Goal: Information Seeking & Learning: Understand process/instructions

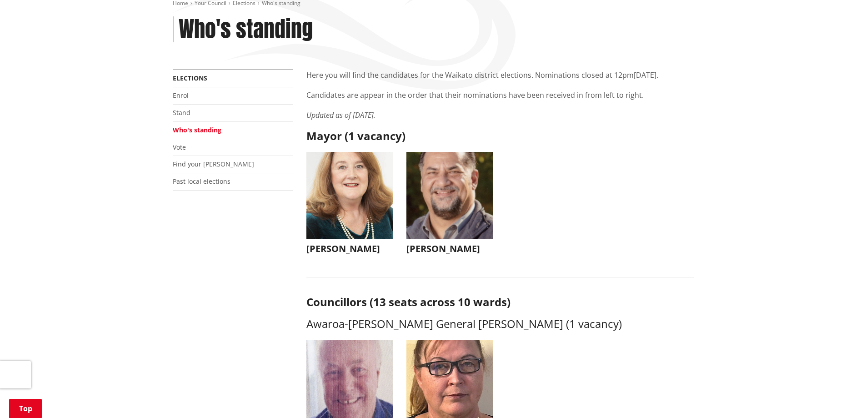
scroll to position [91, 0]
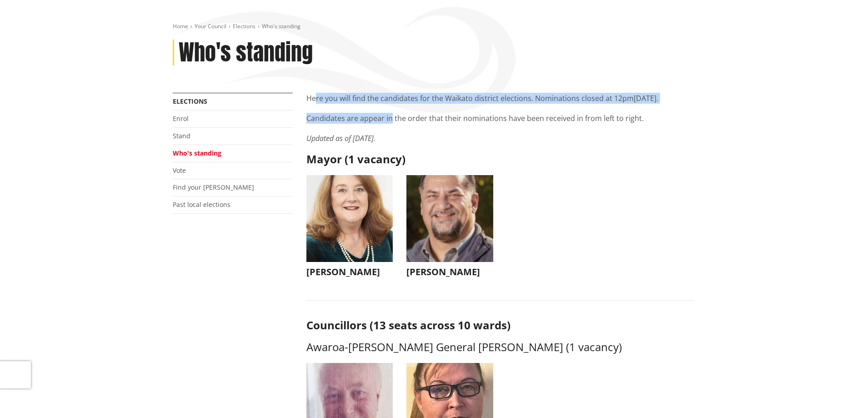
drag, startPoint x: 314, startPoint y: 98, endPoint x: 391, endPoint y: 112, distance: 78.1
click at [391, 112] on div "Here you will find the candidates for the Waikato district elections. Nominatio…" at bounding box center [500, 118] width 387 height 51
click at [387, 121] on p "Candidates are appear in the order that their nominations have been received in…" at bounding box center [500, 118] width 387 height 11
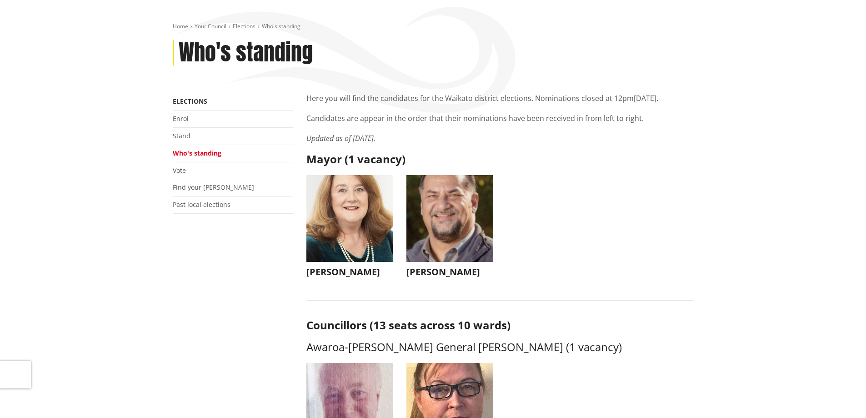
click at [420, 119] on p "Candidates are appear in the order that their nominations have been received in…" at bounding box center [500, 118] width 387 height 11
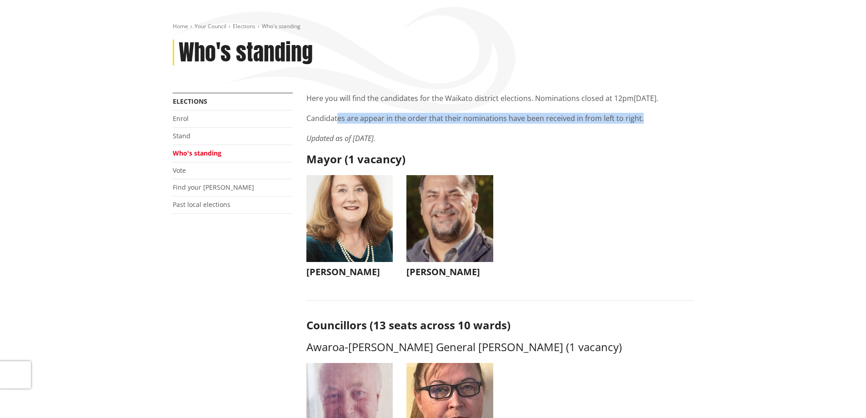
drag, startPoint x: 615, startPoint y: 118, endPoint x: 333, endPoint y: 117, distance: 282.4
click at [334, 117] on p "Candidates are appear in the order that their nominations have been received in…" at bounding box center [500, 118] width 387 height 11
click at [333, 117] on p "Candidates are appear in the order that their nominations have been received in…" at bounding box center [500, 118] width 387 height 11
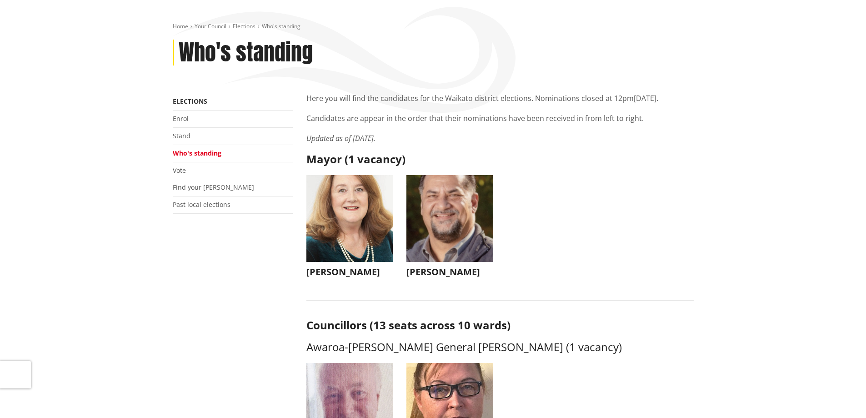
drag, startPoint x: 378, startPoint y: 141, endPoint x: 317, endPoint y: 134, distance: 62.2
click at [333, 136] on em "Updated as of [DATE]." at bounding box center [341, 138] width 69 height 10
click at [352, 138] on em "Updated as of [DATE]." at bounding box center [341, 138] width 69 height 10
click at [366, 135] on em "Updated as of [DATE]." at bounding box center [341, 138] width 69 height 10
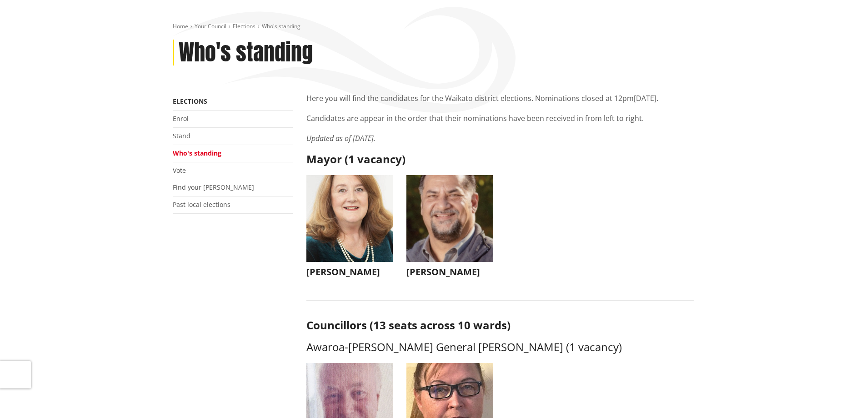
click at [383, 108] on div "Here you will find the candidates for the Waikato district elections. Nominatio…" at bounding box center [500, 118] width 387 height 51
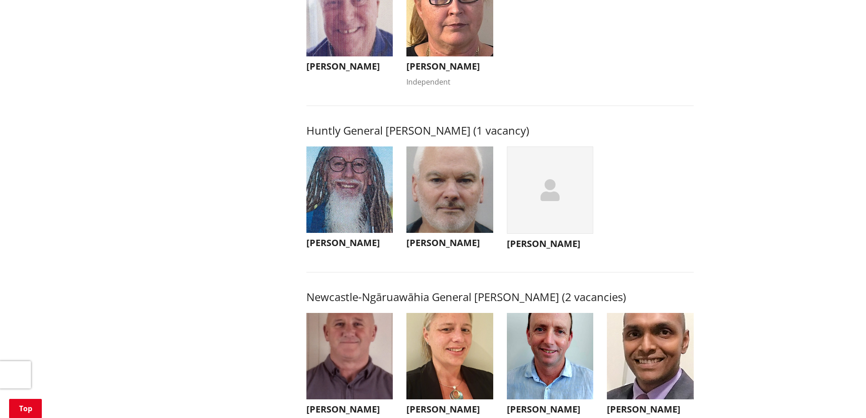
scroll to position [500, 0]
drag, startPoint x: 228, startPoint y: 146, endPoint x: 224, endPoint y: 134, distance: 12.9
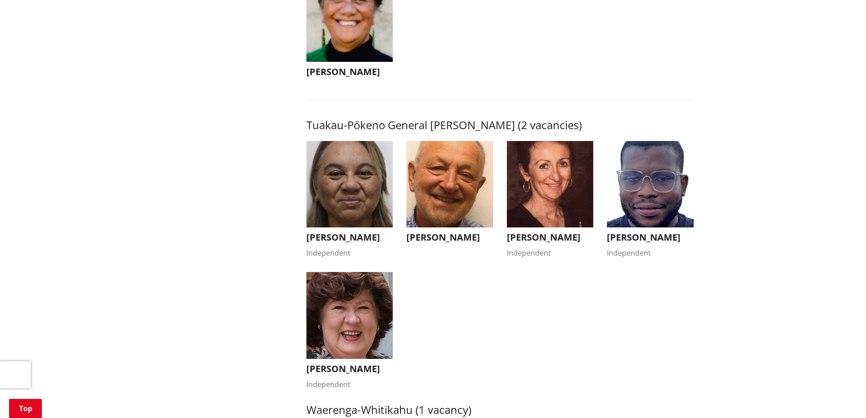
scroll to position [1529, 0]
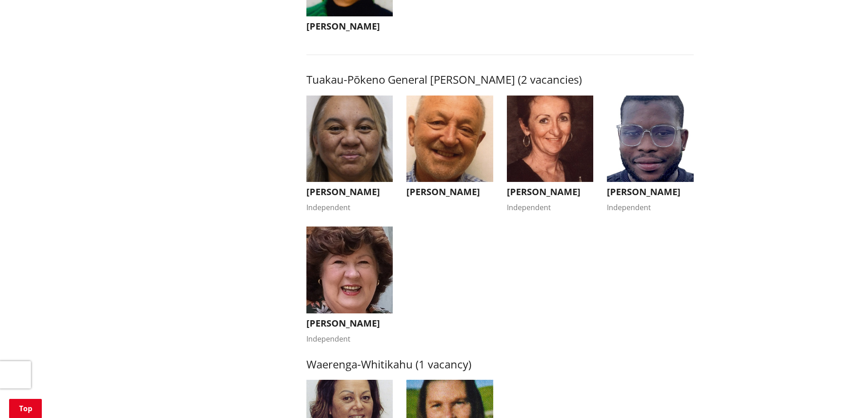
click at [642, 155] on img "button" at bounding box center [650, 139] width 87 height 87
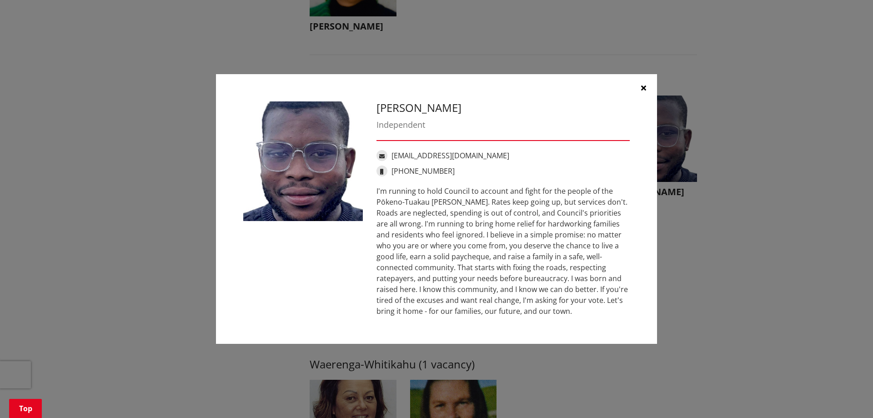
drag, startPoint x: 430, startPoint y: 188, endPoint x: 584, endPoint y: 310, distance: 196.9
click at [589, 309] on div "I'm running to hold Council to account and fight for the people of the Pōkeno-T…" at bounding box center [503, 251] width 253 height 131
click at [647, 87] on button "button" at bounding box center [643, 87] width 27 height 27
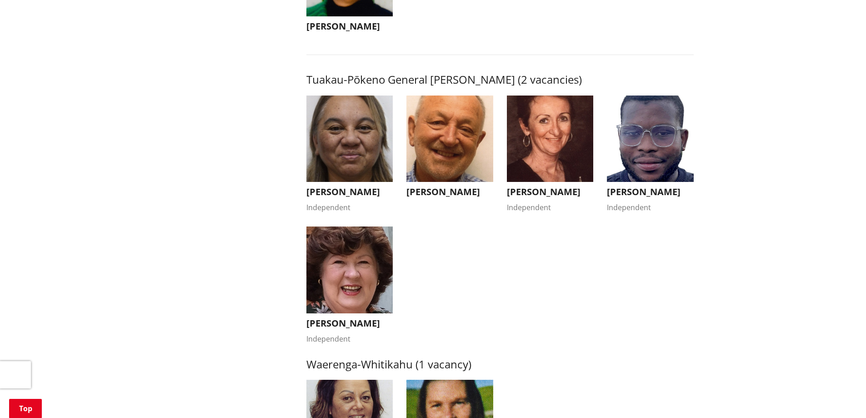
click at [447, 149] on img "button" at bounding box center [450, 139] width 87 height 87
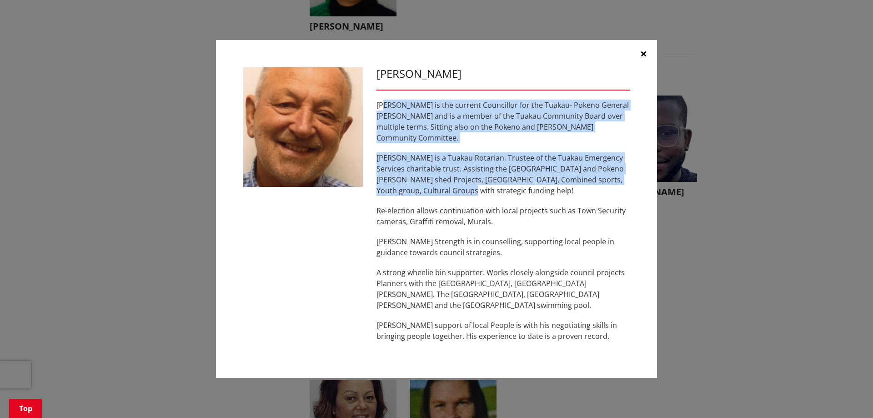
drag, startPoint x: 394, startPoint y: 106, endPoint x: 576, endPoint y: 185, distance: 198.0
click at [576, 185] on div "[PERSON_NAME] is the current Councillor for the Tuakau- Pokeno General [PERSON_…" at bounding box center [503, 221] width 253 height 242
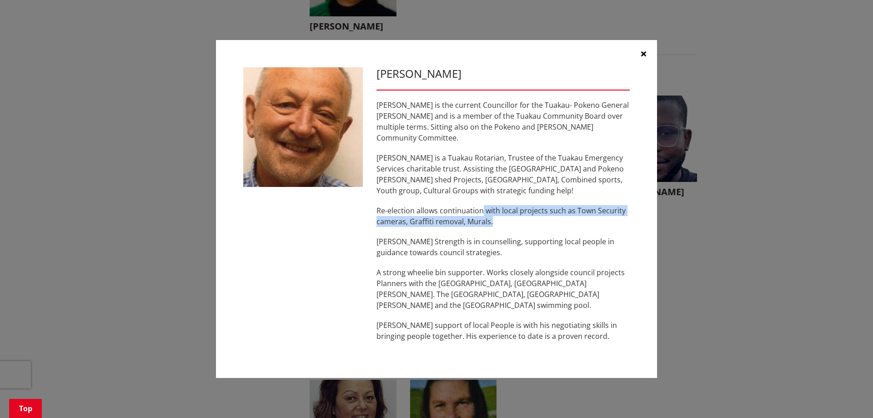
drag, startPoint x: 483, startPoint y: 204, endPoint x: 497, endPoint y: 218, distance: 19.3
click at [497, 218] on p "Re-election allows continuation with local projects such as Town Security camer…" at bounding box center [503, 216] width 253 height 22
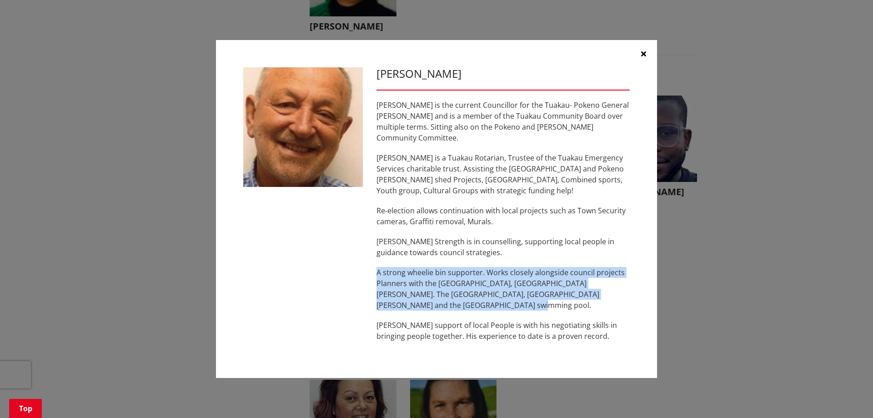
drag, startPoint x: 379, startPoint y: 268, endPoint x: 533, endPoint y: 300, distance: 157.1
click at [535, 300] on p "A strong wheelie bin supporter. Works closely alongside council projects Planne…" at bounding box center [503, 289] width 253 height 44
click at [646, 59] on button "button" at bounding box center [643, 53] width 27 height 27
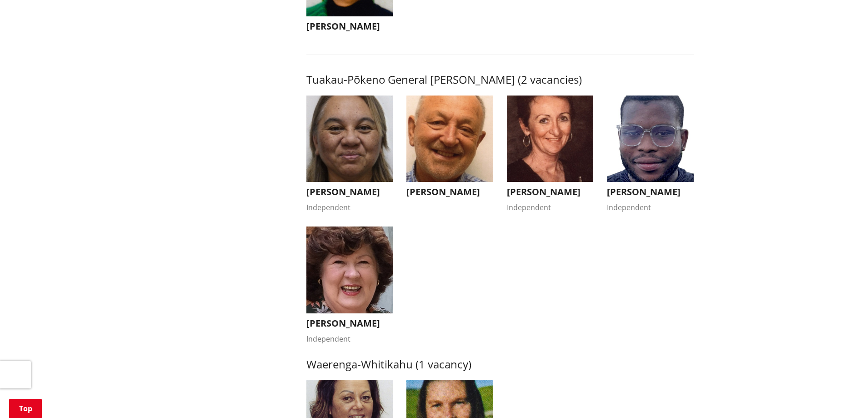
click at [356, 152] on img "button" at bounding box center [350, 139] width 87 height 87
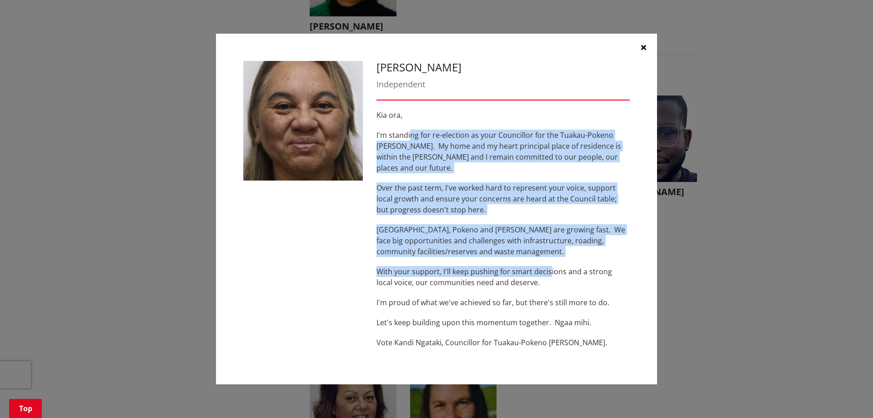
drag, startPoint x: 467, startPoint y: 138, endPoint x: 549, endPoint y: 254, distance: 141.8
click at [549, 254] on div "[PERSON_NAME], I'm standing for re-election as your Councillor for the Tuakau-P…" at bounding box center [503, 229] width 253 height 238
click at [644, 51] on icon "button" at bounding box center [643, 47] width 5 height 7
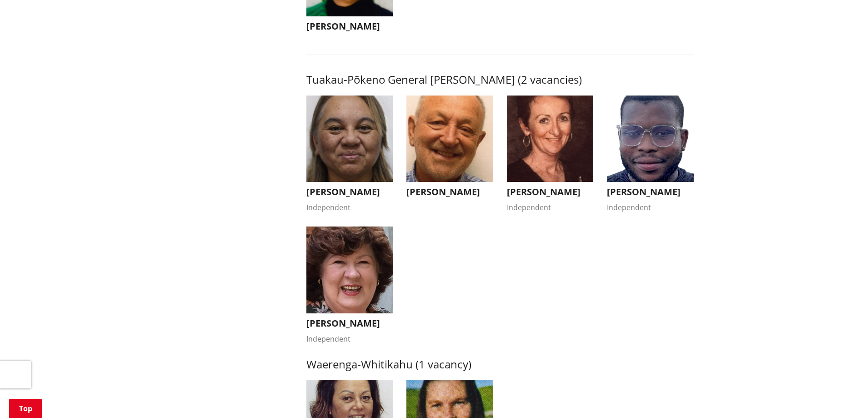
click at [375, 292] on img "button" at bounding box center [350, 269] width 87 height 87
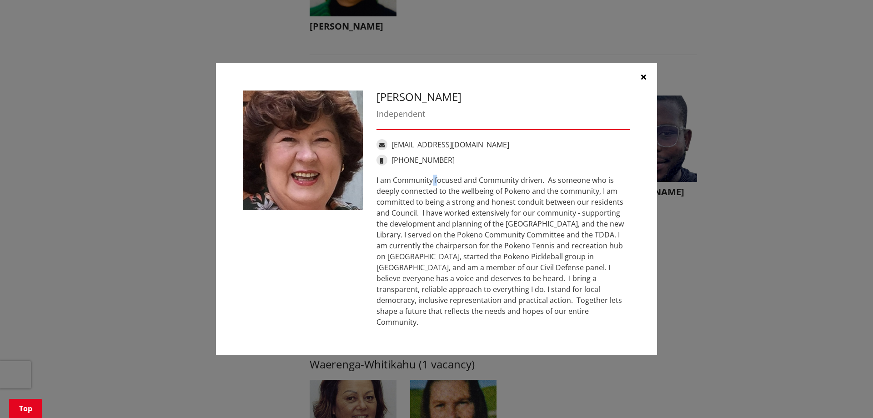
drag, startPoint x: 386, startPoint y: 182, endPoint x: 397, endPoint y: 158, distance: 26.7
click at [393, 165] on div "[PERSON_NAME] Independent [EMAIL_ADDRESS][DOMAIN_NAME] [PHONE_NUMBER]" at bounding box center [503, 209] width 267 height 237
click at [422, 191] on div "I am Community focused and Community driven. As someone who is deeply connected…" at bounding box center [503, 251] width 253 height 153
click at [479, 223] on div "I am Community focused and Community driven. As someone who is deeply connected…" at bounding box center [503, 251] width 253 height 153
drag, startPoint x: 377, startPoint y: 186, endPoint x: 431, endPoint y: 183, distance: 54.6
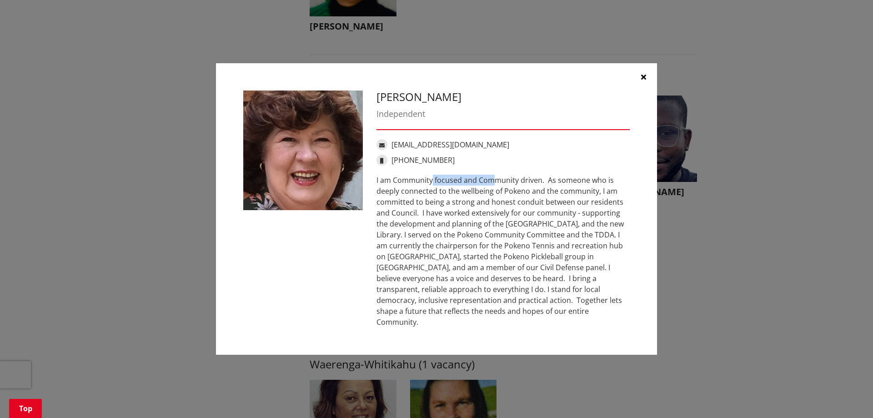
click at [438, 183] on div "I am Community focused and Community driven. As someone who is deeply connected…" at bounding box center [503, 251] width 253 height 153
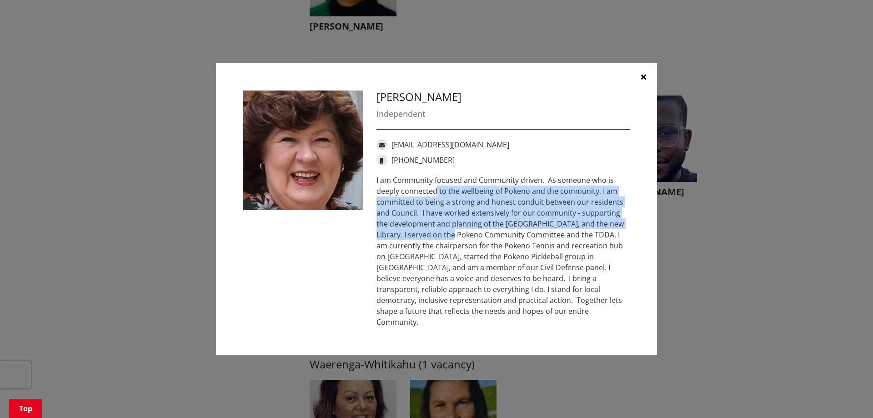
drag, startPoint x: 387, startPoint y: 198, endPoint x: 403, endPoint y: 240, distance: 45.4
click at [403, 240] on div "I am Community focused and Community driven. As someone who is deeply connected…" at bounding box center [503, 251] width 253 height 153
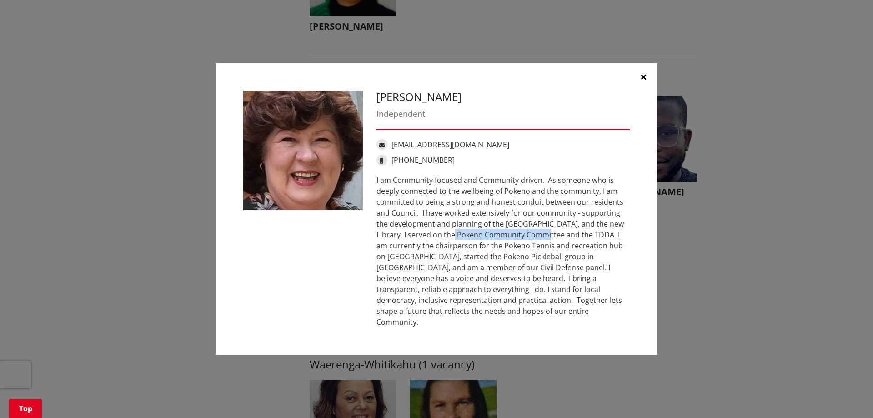
drag, startPoint x: 404, startPoint y: 240, endPoint x: 484, endPoint y: 241, distance: 79.6
click at [485, 241] on div "I am Community focused and Community driven. As someone who is deeply connected…" at bounding box center [503, 251] width 253 height 153
click at [447, 251] on div "I am Community focused and Community driven. As someone who is deeply connected…" at bounding box center [503, 251] width 253 height 153
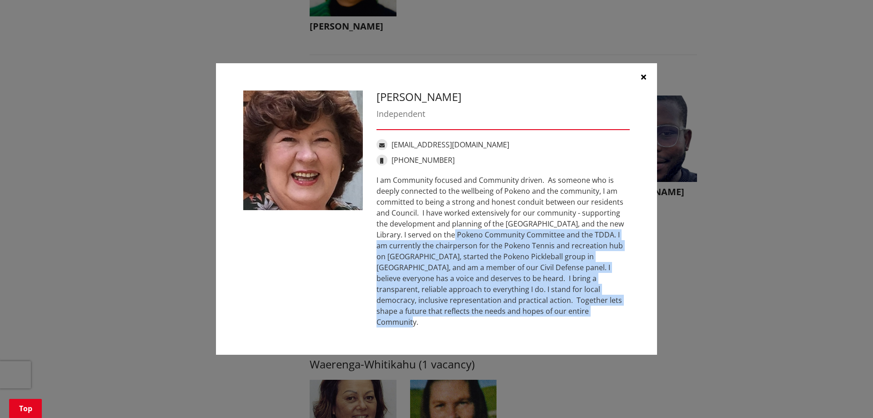
drag, startPoint x: 404, startPoint y: 237, endPoint x: 501, endPoint y: 317, distance: 125.9
click at [501, 317] on div "I am Community focused and Community driven. As someone who is deeply connected…" at bounding box center [503, 251] width 253 height 153
drag, startPoint x: 501, startPoint y: 317, endPoint x: 518, endPoint y: 314, distance: 18.0
click at [501, 317] on div "I am Community focused and Community driven. As someone who is deeply connected…" at bounding box center [503, 251] width 253 height 153
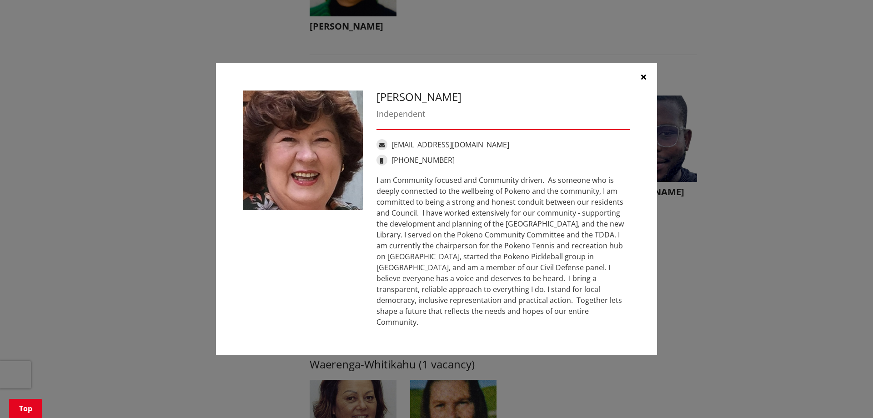
click at [714, 302] on div "[PERSON_NAME] Independent [EMAIL_ADDRESS][DOMAIN_NAME] [PHONE_NUMBER]" at bounding box center [436, 209] width 837 height 319
click at [640, 80] on button "button" at bounding box center [643, 76] width 27 height 27
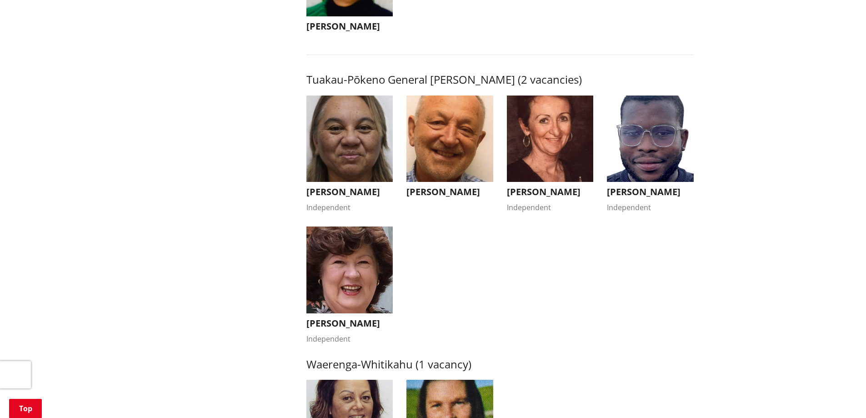
click at [560, 122] on img "button" at bounding box center [550, 139] width 87 height 87
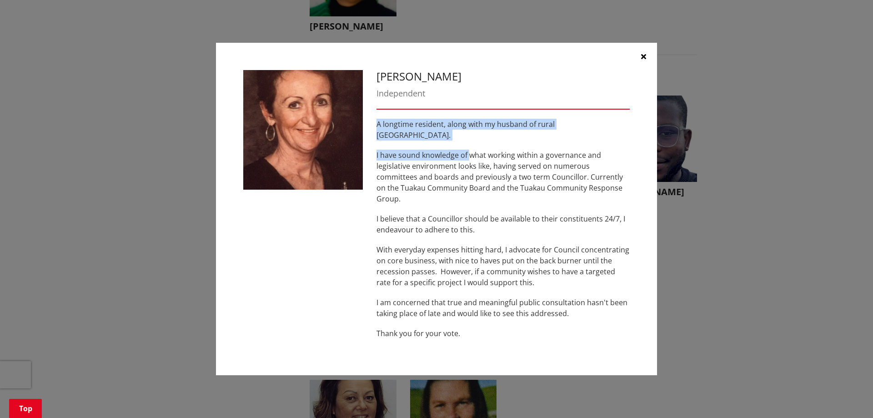
drag, startPoint x: 373, startPoint y: 135, endPoint x: 470, endPoint y: 157, distance: 99.0
click at [470, 156] on div "[PERSON_NAME] Independent A longtime resident, along with my husband of rural […" at bounding box center [503, 209] width 267 height 278
click at [471, 159] on p "I have sound knowledge of what working within a governance and legislative envi…" at bounding box center [503, 177] width 253 height 55
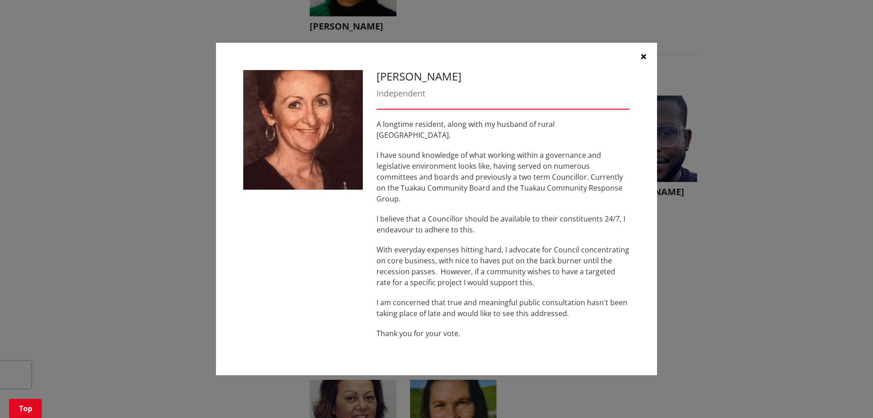
click at [471, 172] on p "I have sound knowledge of what working within a governance and legislative envi…" at bounding box center [503, 177] width 253 height 55
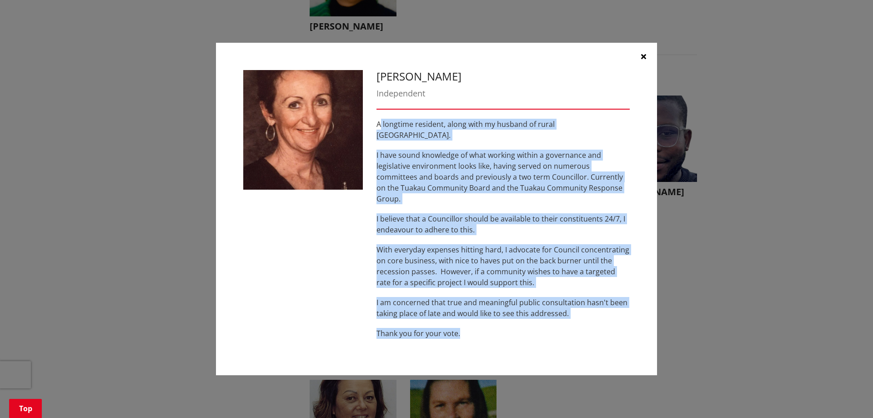
drag, startPoint x: 381, startPoint y: 136, endPoint x: 599, endPoint y: 316, distance: 282.4
click at [599, 315] on div "A longtime resident, along with my husband of rural [GEOGRAPHIC_DATA]. I have s…" at bounding box center [503, 229] width 253 height 220
click at [704, 292] on div "[PERSON_NAME] Independent A longtime resident, along with my husband of rural […" at bounding box center [436, 209] width 837 height 360
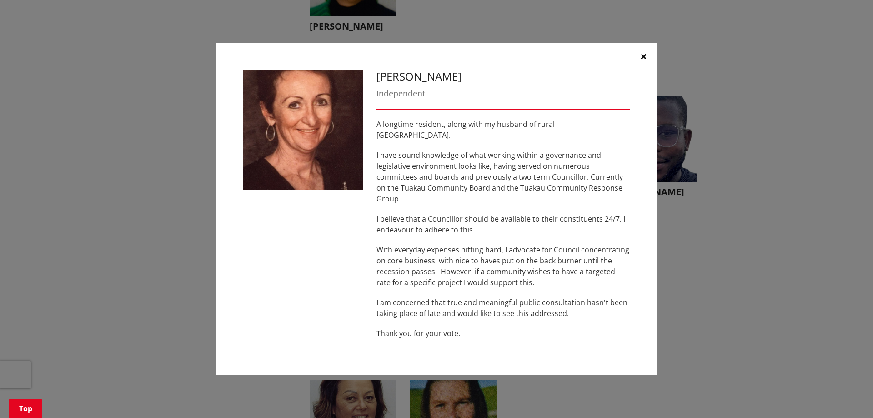
drag, startPoint x: 651, startPoint y: 67, endPoint x: 645, endPoint y: 67, distance: 5.9
click at [650, 67] on button "button" at bounding box center [643, 56] width 27 height 27
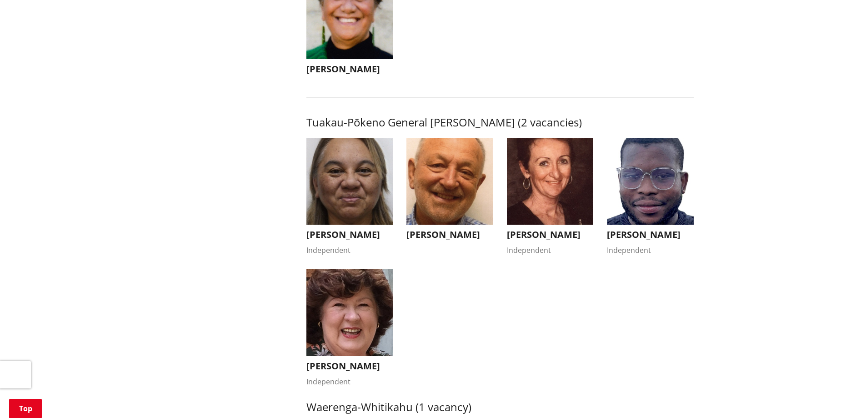
scroll to position [1483, 0]
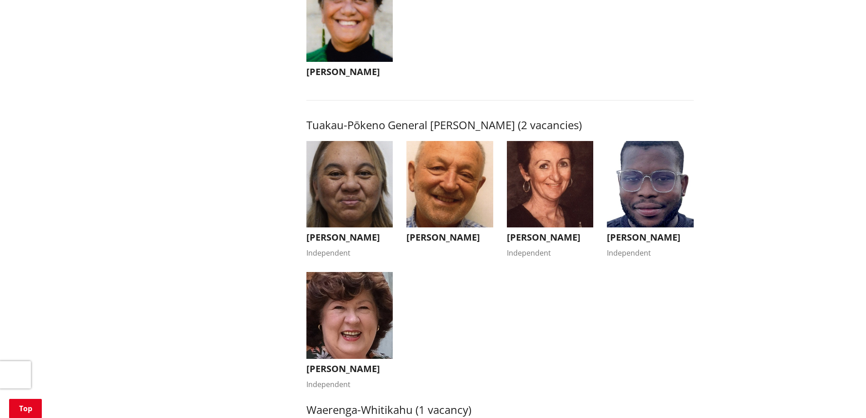
click at [368, 313] on img "button" at bounding box center [350, 315] width 87 height 87
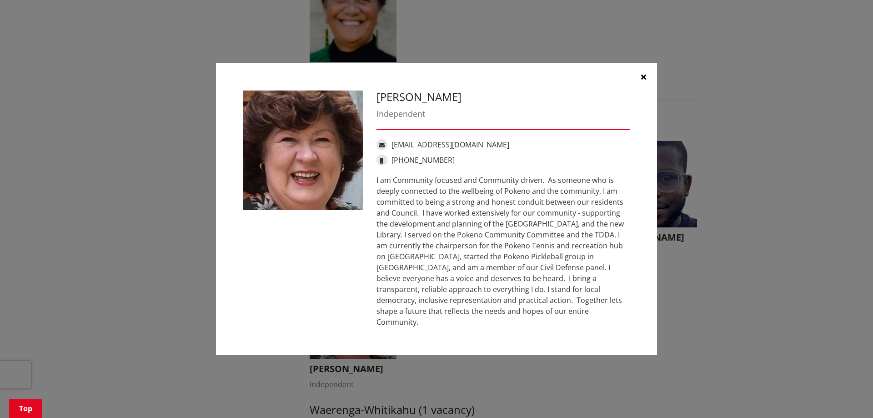
click at [645, 80] on icon "button" at bounding box center [643, 76] width 5 height 7
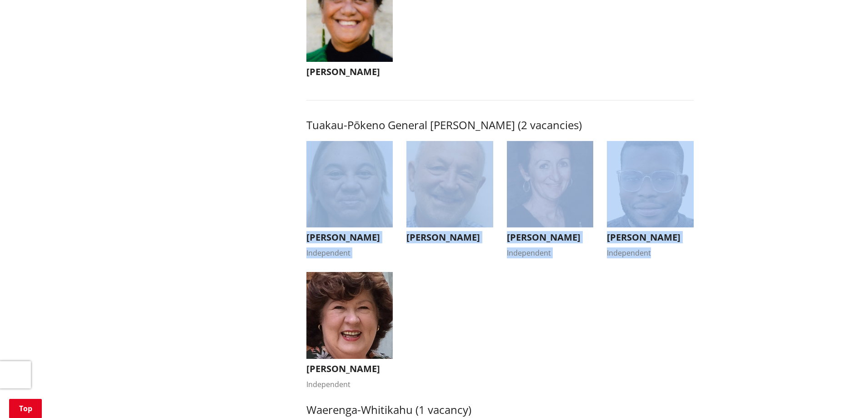
drag, startPoint x: 572, startPoint y: 329, endPoint x: 185, endPoint y: 186, distance: 412.5
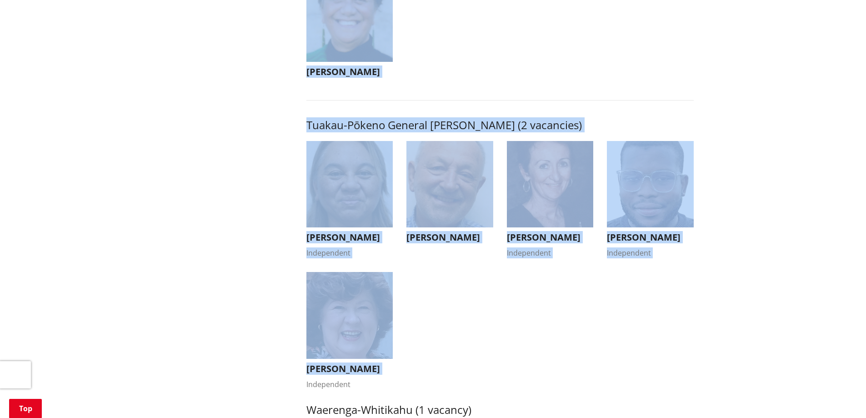
drag, startPoint x: 272, startPoint y: 393, endPoint x: 237, endPoint y: 51, distance: 343.8
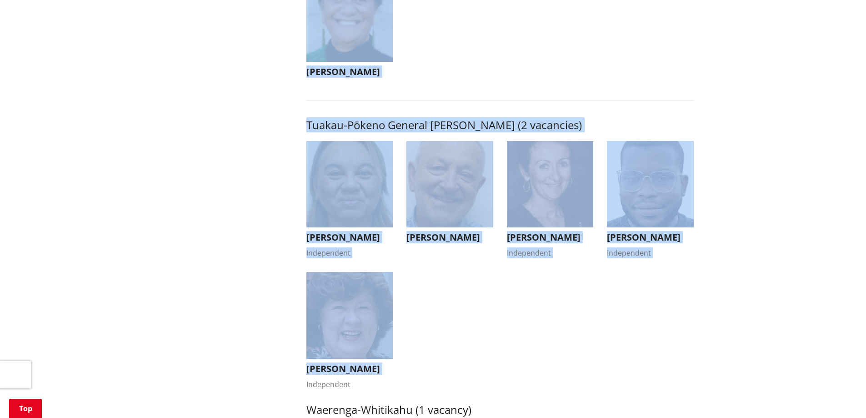
drag, startPoint x: 206, startPoint y: 149, endPoint x: 328, endPoint y: 208, distance: 136.1
click at [600, 371] on ul "[PERSON_NAME] Independent Kandi Ngataki Independent Kia ora, I'm standing for r…" at bounding box center [500, 272] width 401 height 262
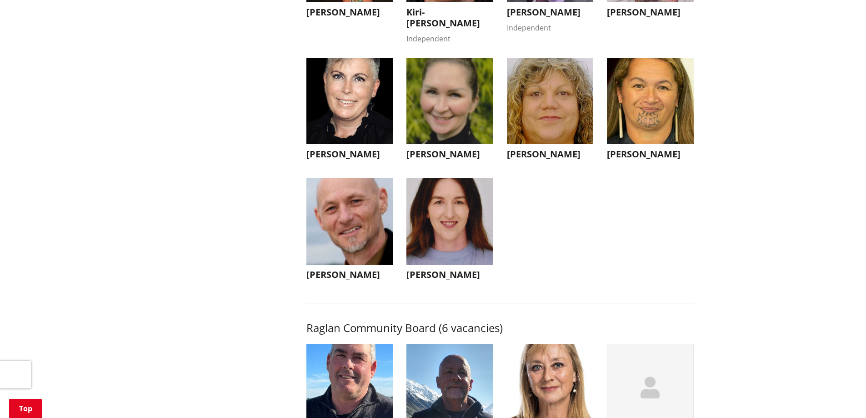
scroll to position [2929, 0]
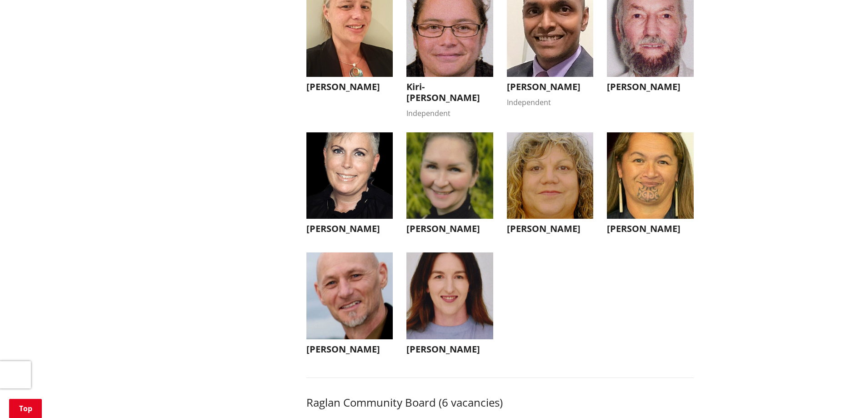
drag, startPoint x: 833, startPoint y: 188, endPoint x: 829, endPoint y: 155, distance: 33.9
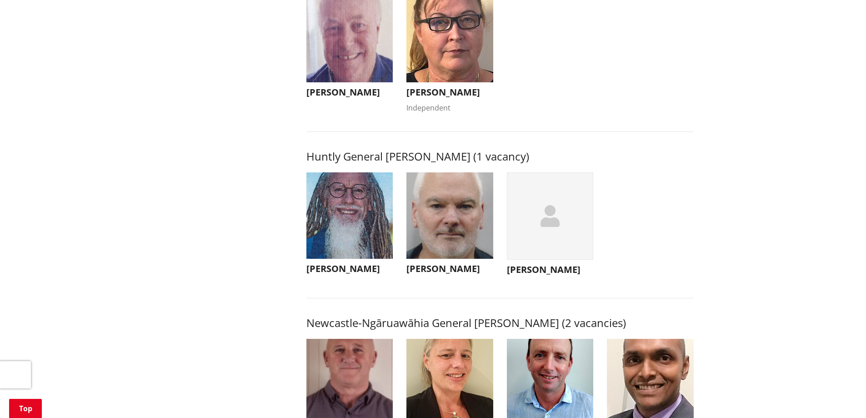
scroll to position [464, 0]
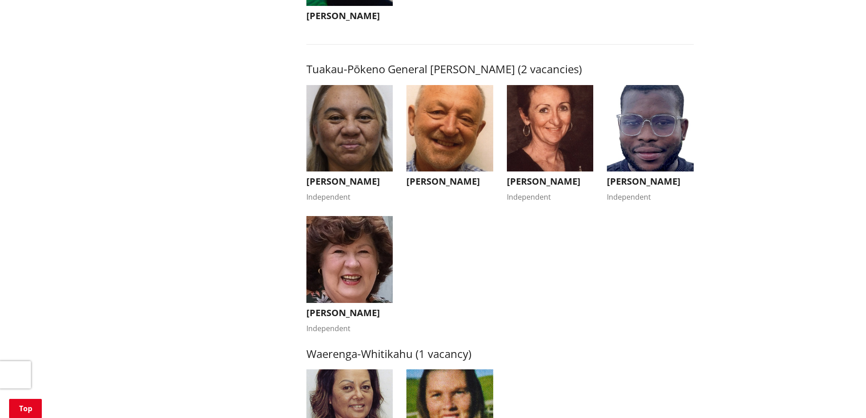
drag, startPoint x: 250, startPoint y: 215, endPoint x: 248, endPoint y: 204, distance: 11.1
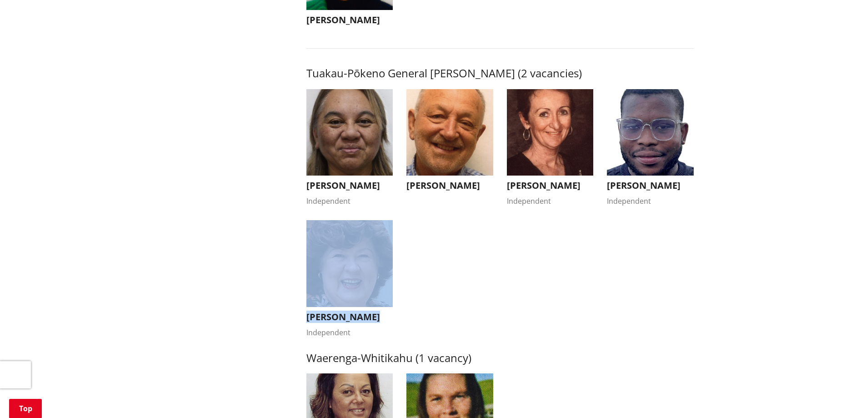
drag, startPoint x: 443, startPoint y: 331, endPoint x: 261, endPoint y: 253, distance: 198.4
drag, startPoint x: 256, startPoint y: 313, endPoint x: 387, endPoint y: 261, distance: 140.8
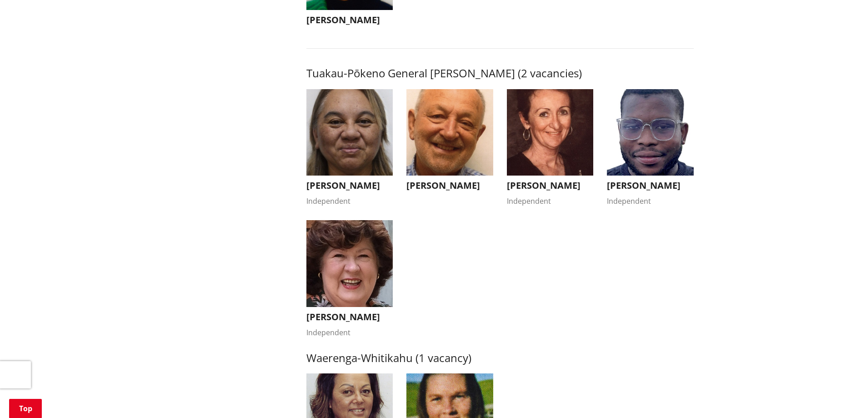
click at [472, 283] on ul "[PERSON_NAME] Independent Kandi Ngataki Independent Kia ora, I'm standing for r…" at bounding box center [500, 220] width 401 height 262
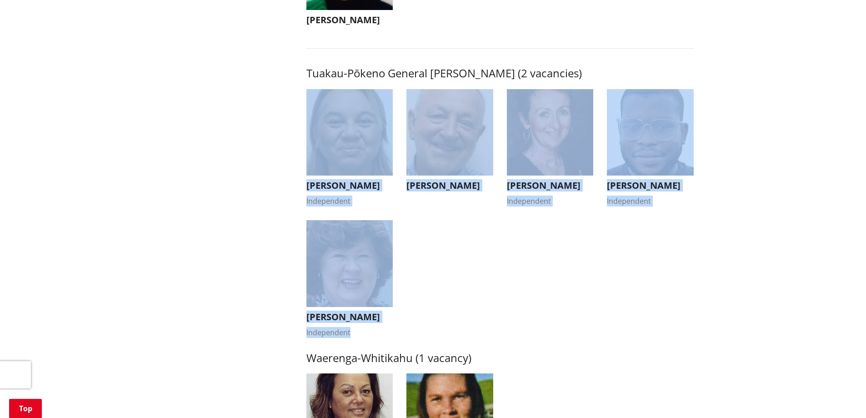
drag, startPoint x: 445, startPoint y: 339, endPoint x: 231, endPoint y: 222, distance: 243.8
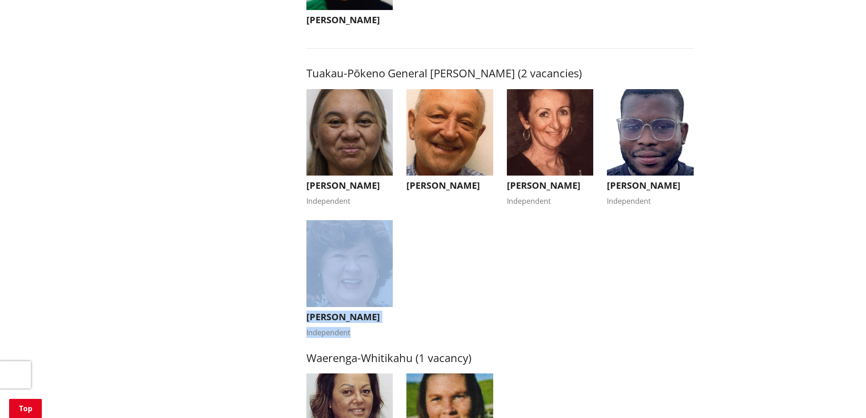
drag, startPoint x: 392, startPoint y: 332, endPoint x: 243, endPoint y: 243, distance: 173.9
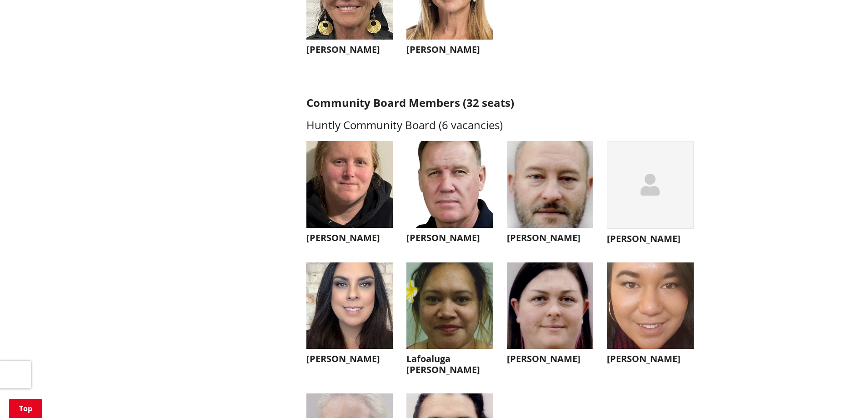
scroll to position [2298, 0]
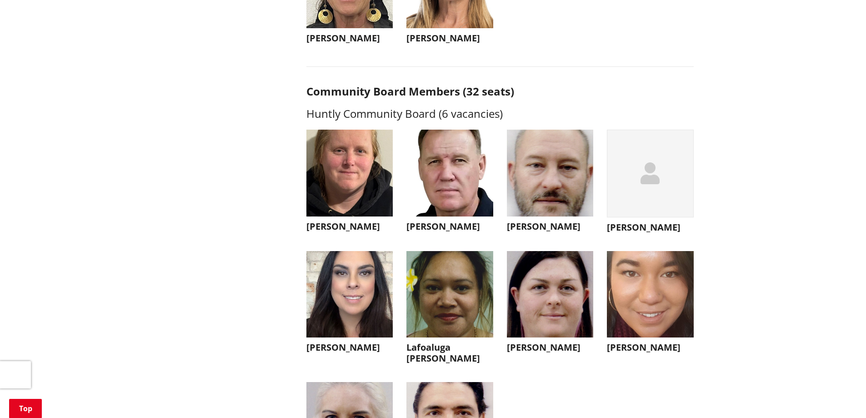
drag, startPoint x: 185, startPoint y: 192, endPoint x: 188, endPoint y: 207, distance: 15.7
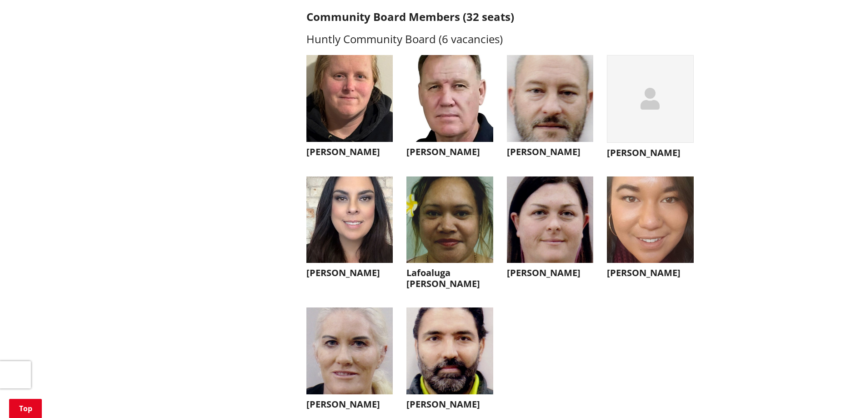
scroll to position [2389, 0]
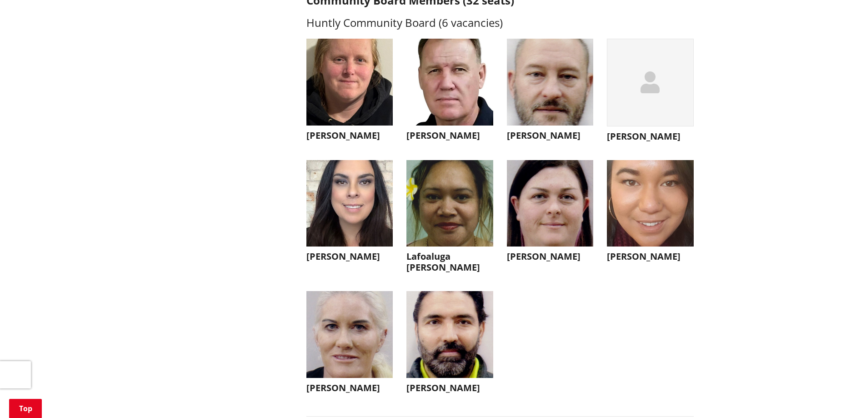
drag, startPoint x: 224, startPoint y: 206, endPoint x: 225, endPoint y: 211, distance: 5.9
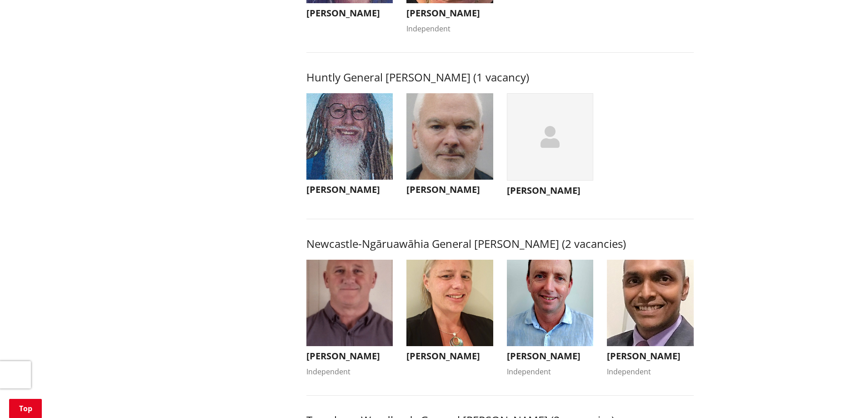
scroll to position [0, 0]
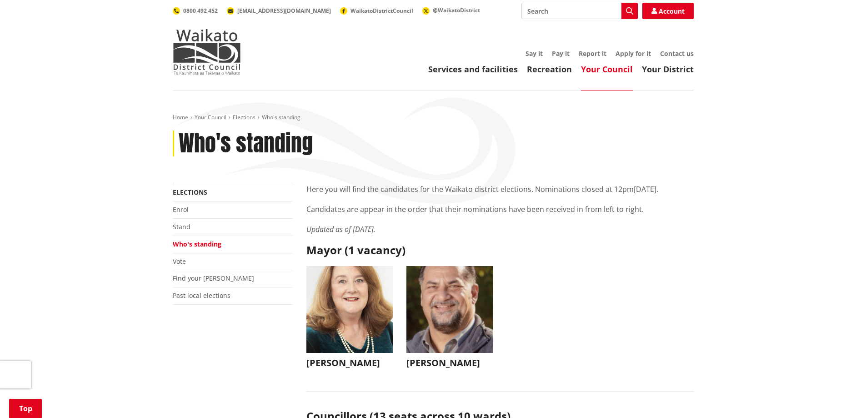
drag, startPoint x: 269, startPoint y: 268, endPoint x: 273, endPoint y: 112, distance: 155.6
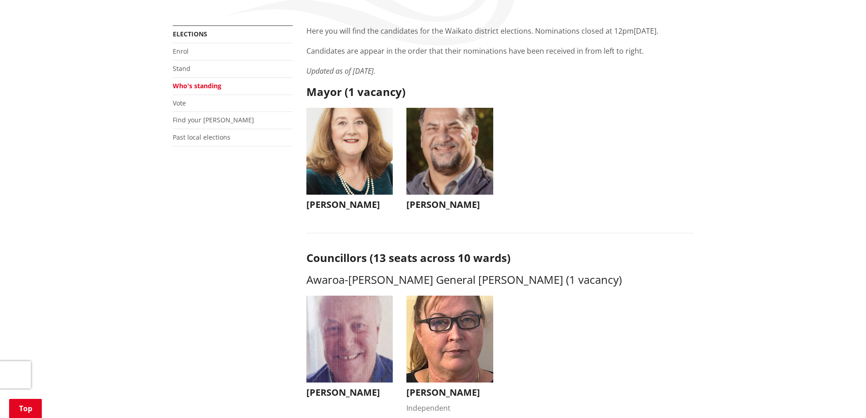
scroll to position [136, 0]
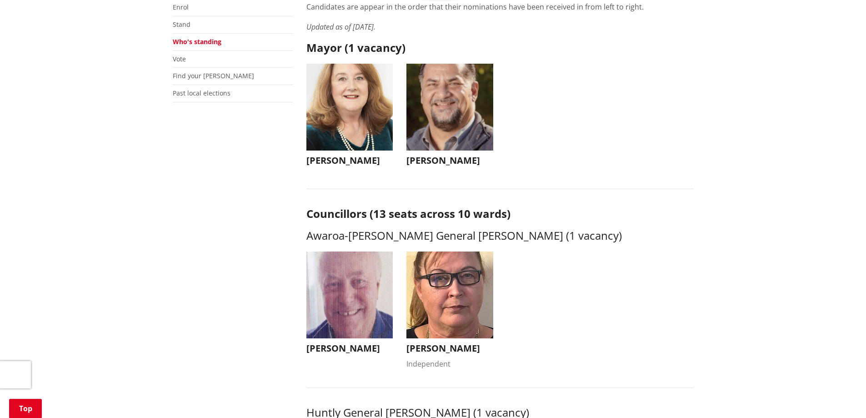
drag, startPoint x: 168, startPoint y: 247, endPoint x: 167, endPoint y: 232, distance: 15.5
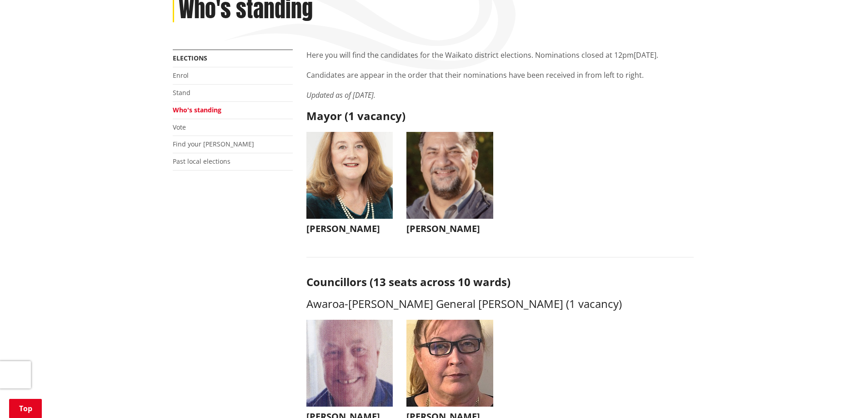
scroll to position [156, 0]
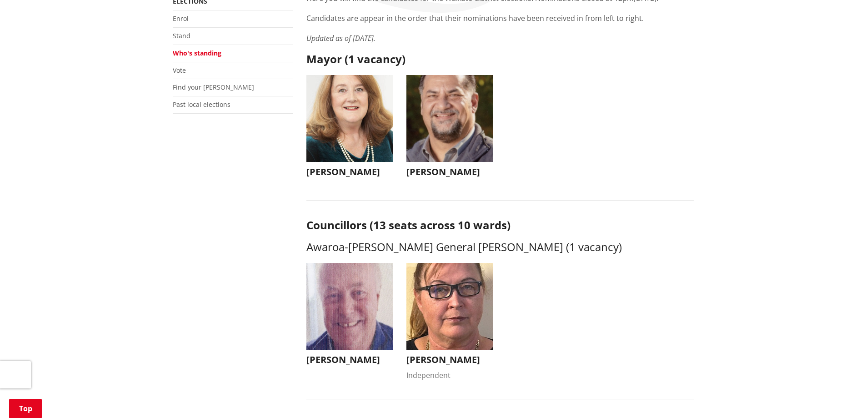
drag, startPoint x: 246, startPoint y: 212, endPoint x: 246, endPoint y: 233, distance: 20.9
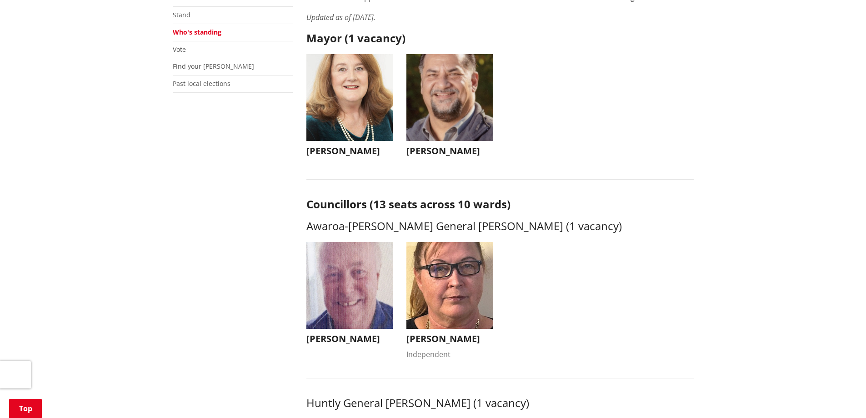
scroll to position [190, 0]
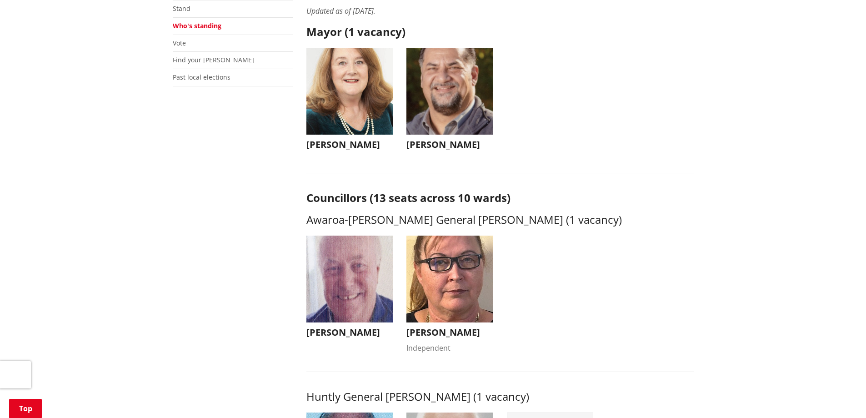
drag, startPoint x: 244, startPoint y: 230, endPoint x: 245, endPoint y: 259, distance: 29.1
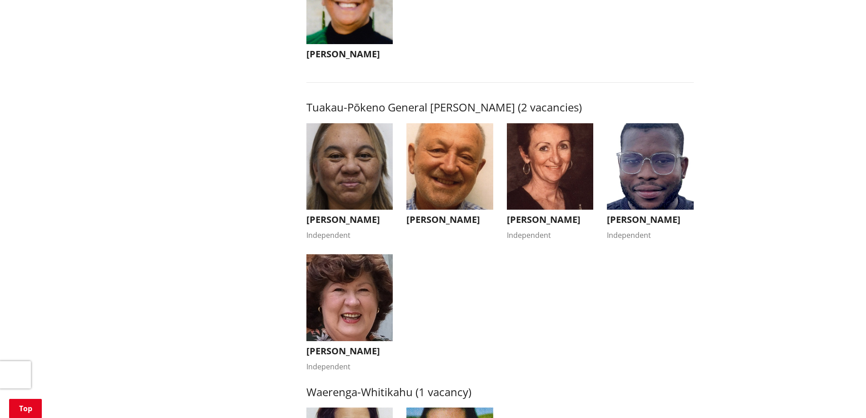
scroll to position [1498, 0]
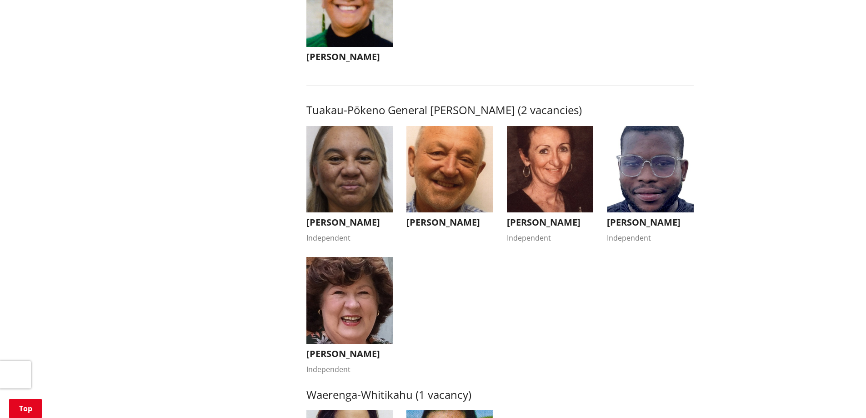
drag, startPoint x: 164, startPoint y: 234, endPoint x: 165, endPoint y: 219, distance: 14.6
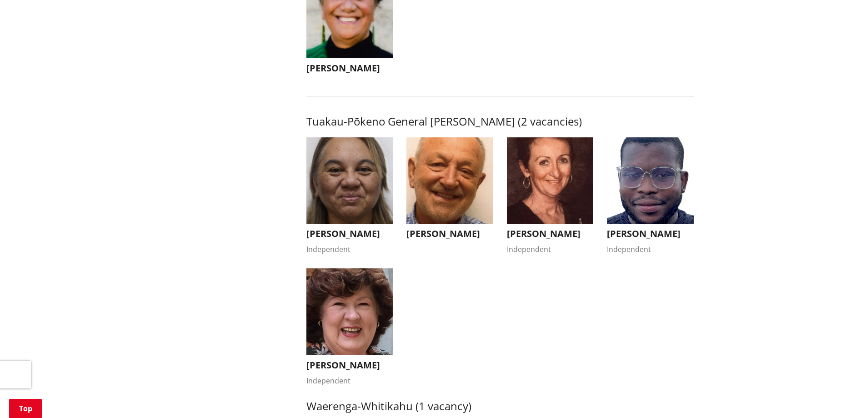
drag, startPoint x: 148, startPoint y: 203, endPoint x: 150, endPoint y: 184, distance: 19.6
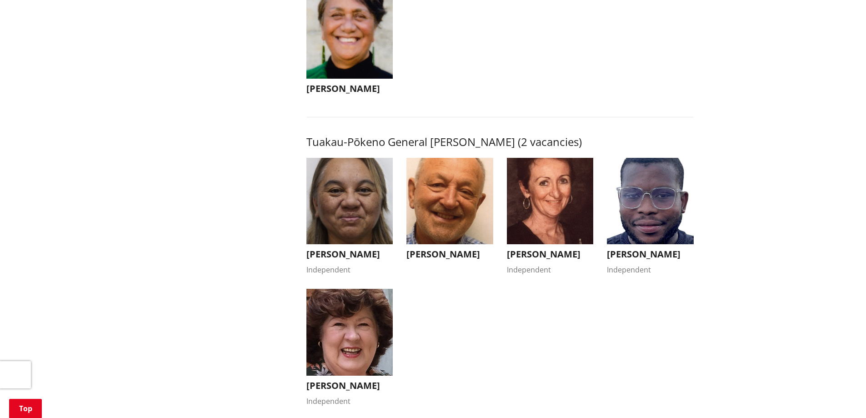
drag, startPoint x: 150, startPoint y: 194, endPoint x: 161, endPoint y: 123, distance: 71.8
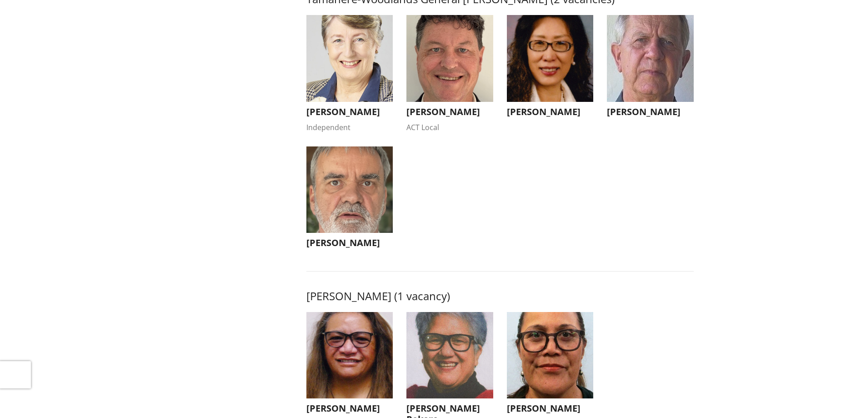
scroll to position [0, 0]
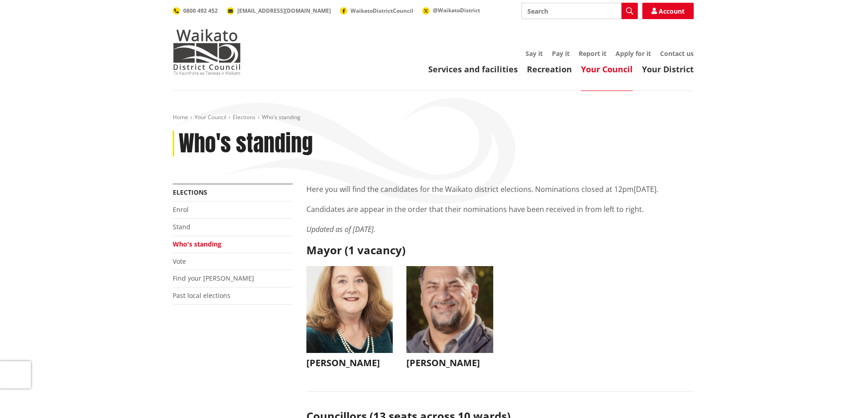
drag, startPoint x: 221, startPoint y: 292, endPoint x: 144, endPoint y: -50, distance: 350.5
click at [181, 264] on link "Vote" at bounding box center [179, 261] width 13 height 9
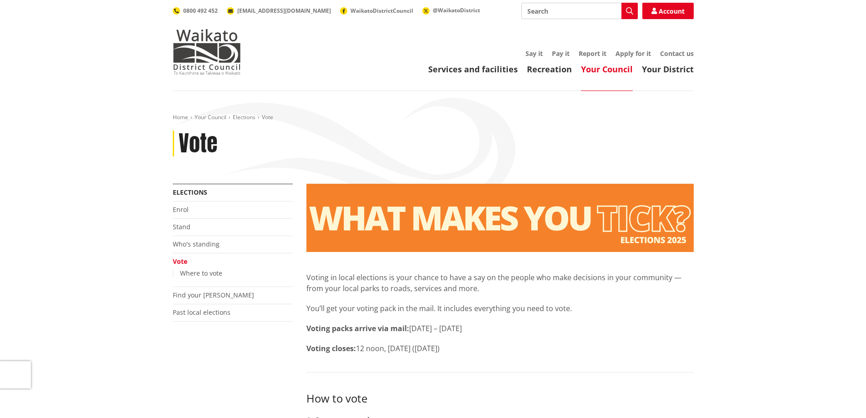
scroll to position [91, 0]
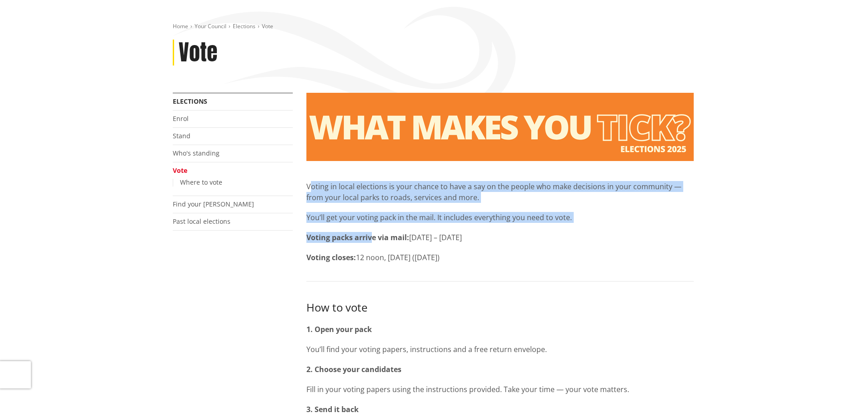
drag, startPoint x: 311, startPoint y: 189, endPoint x: 364, endPoint y: 240, distance: 73.7
click at [366, 241] on div "Voting in local elections is your chance to have a say on the people who make d…" at bounding box center [500, 212] width 387 height 102
click at [362, 240] on strong "Voting packs arrive via mail:" at bounding box center [358, 237] width 103 height 10
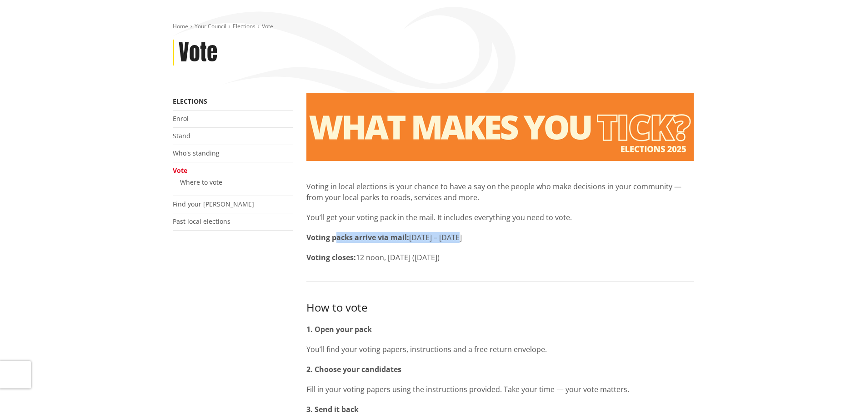
drag, startPoint x: 336, startPoint y: 238, endPoint x: 459, endPoint y: 237, distance: 123.2
click at [459, 237] on p "Voting packs arrive via mail: [DATE] – [DATE]" at bounding box center [500, 237] width 387 height 11
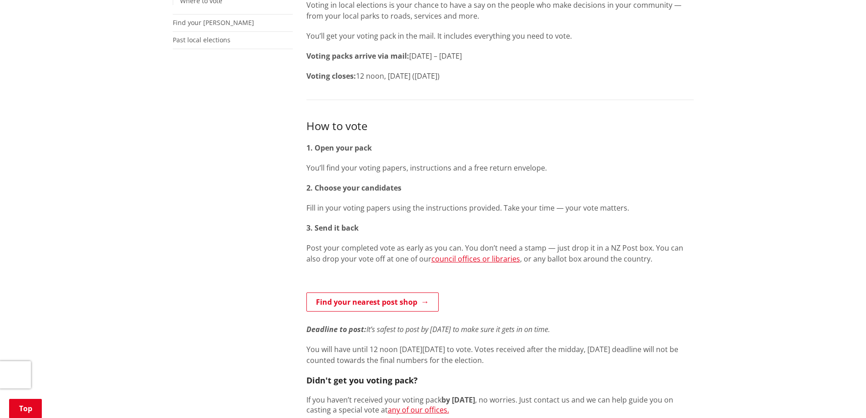
scroll to position [273, 0]
drag, startPoint x: 337, startPoint y: 193, endPoint x: 354, endPoint y: 211, distance: 24.4
click at [374, 206] on div "How to vote 1. Open your pack You’ll find your voting papers, instructions and …" at bounding box center [500, 266] width 387 height 297
click at [352, 211] on p "Fill in your voting papers using the instructions provided. Take your time — yo…" at bounding box center [500, 207] width 387 height 11
drag, startPoint x: 407, startPoint y: 207, endPoint x: 606, endPoint y: 208, distance: 199.7
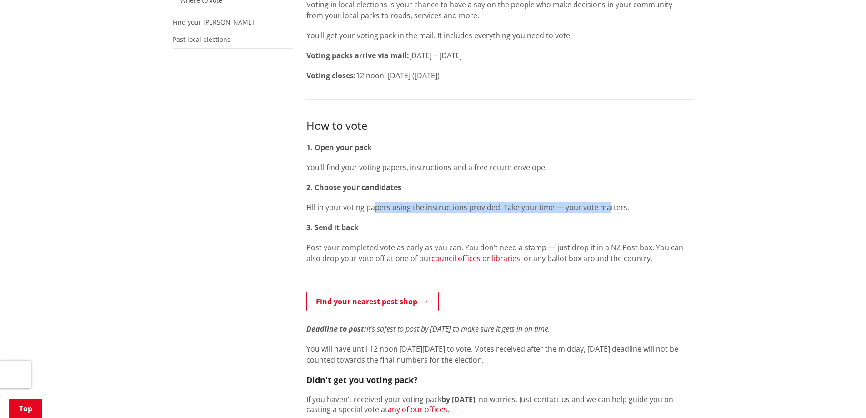
click at [606, 208] on p "Fill in your voting papers using the instructions provided. Take your time — yo…" at bounding box center [500, 207] width 387 height 11
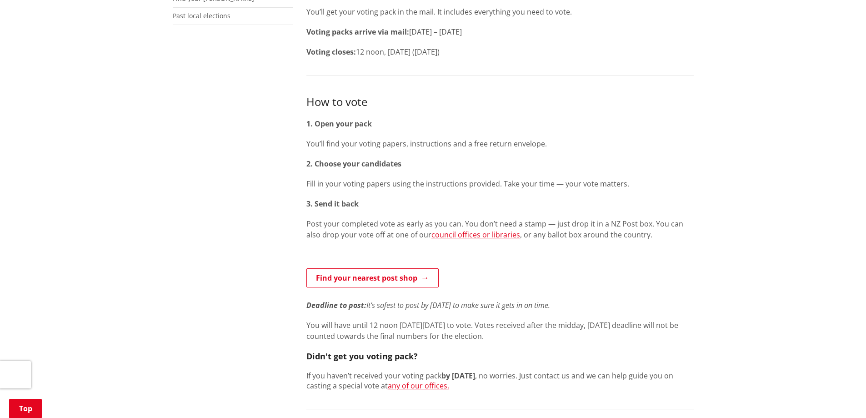
scroll to position [318, 0]
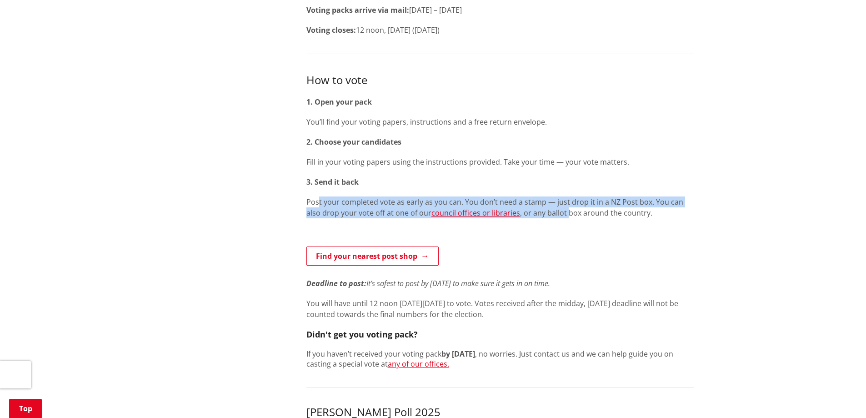
drag, startPoint x: 327, startPoint y: 206, endPoint x: 551, endPoint y: 212, distance: 223.9
click at [550, 213] on p "Post your completed vote as early as you can. You don’t need a stamp — just dro…" at bounding box center [500, 207] width 387 height 22
click at [551, 212] on p "Post your completed vote as early as you can. You don’t need a stamp — just dro…" at bounding box center [500, 207] width 387 height 22
